Goal: Navigation & Orientation: Find specific page/section

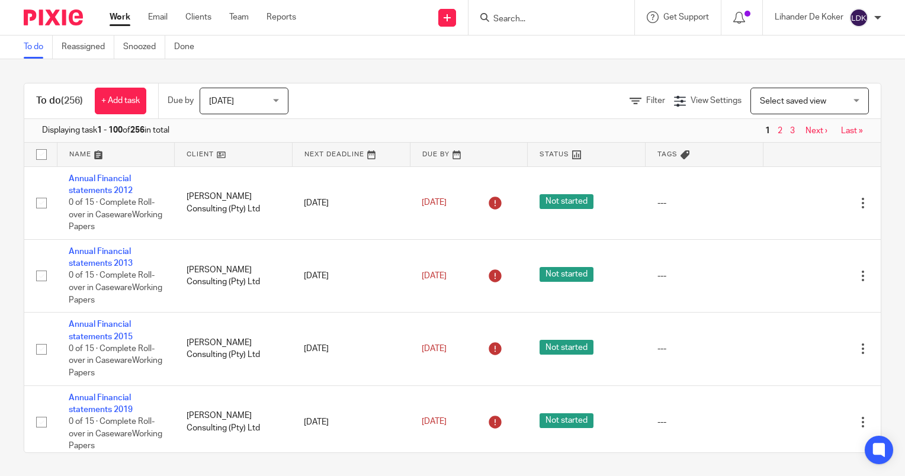
click at [281, 107] on div "[DATE] [DATE]" at bounding box center [244, 101] width 89 height 27
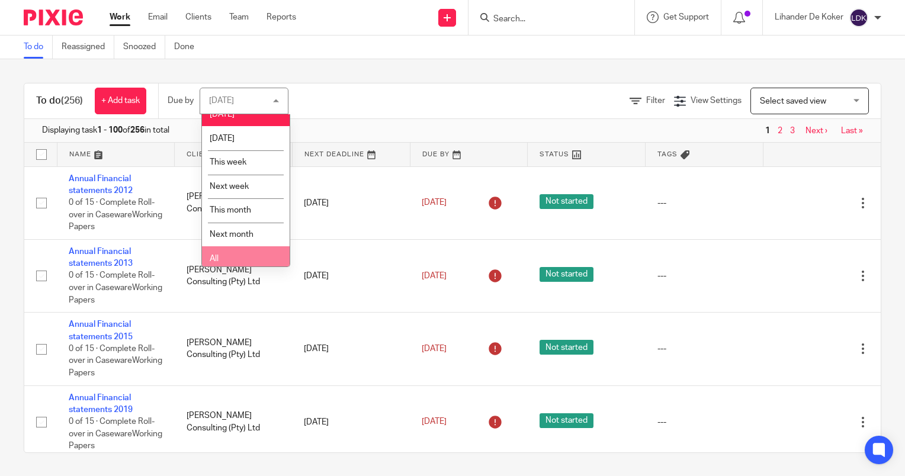
scroll to position [17, 0]
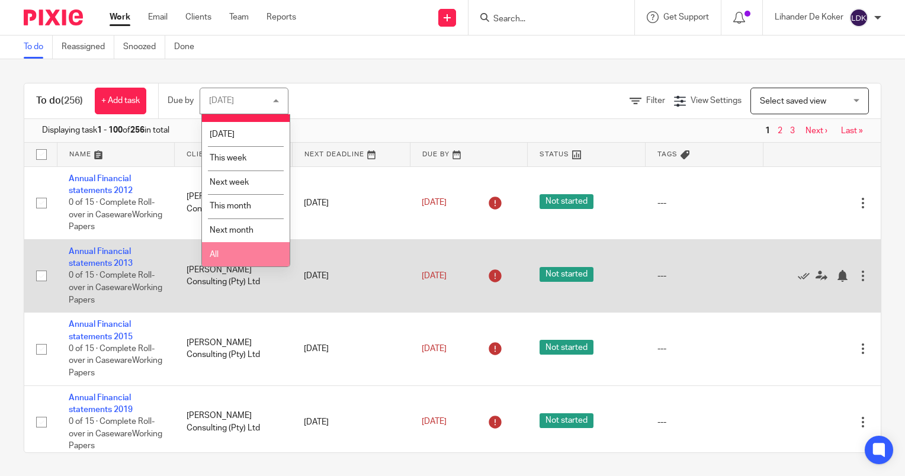
click at [235, 255] on li "All" at bounding box center [246, 254] width 88 height 24
